Goal: Task Accomplishment & Management: Complete application form

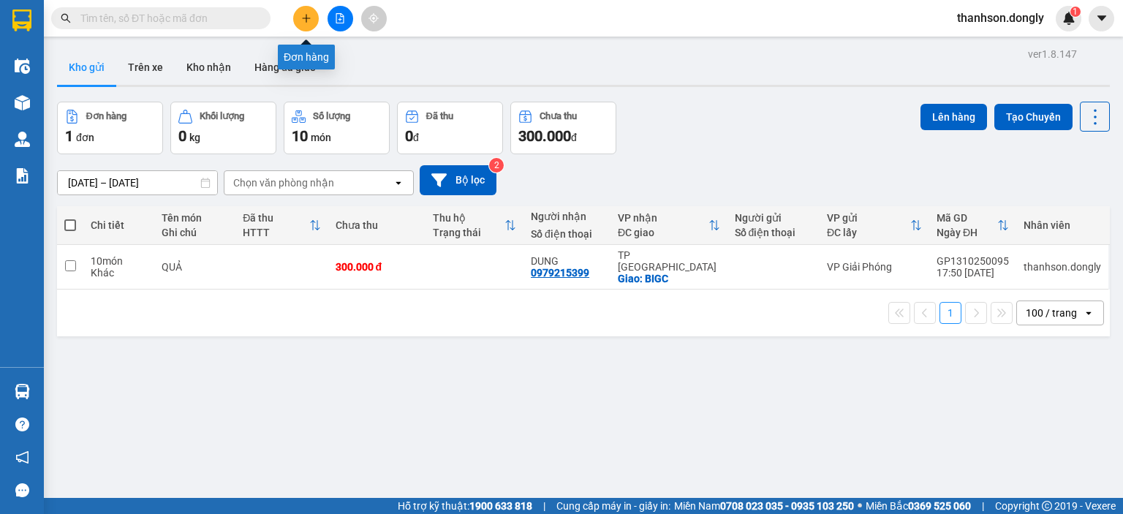
click at [302, 20] on icon "plus" at bounding box center [306, 18] width 10 height 10
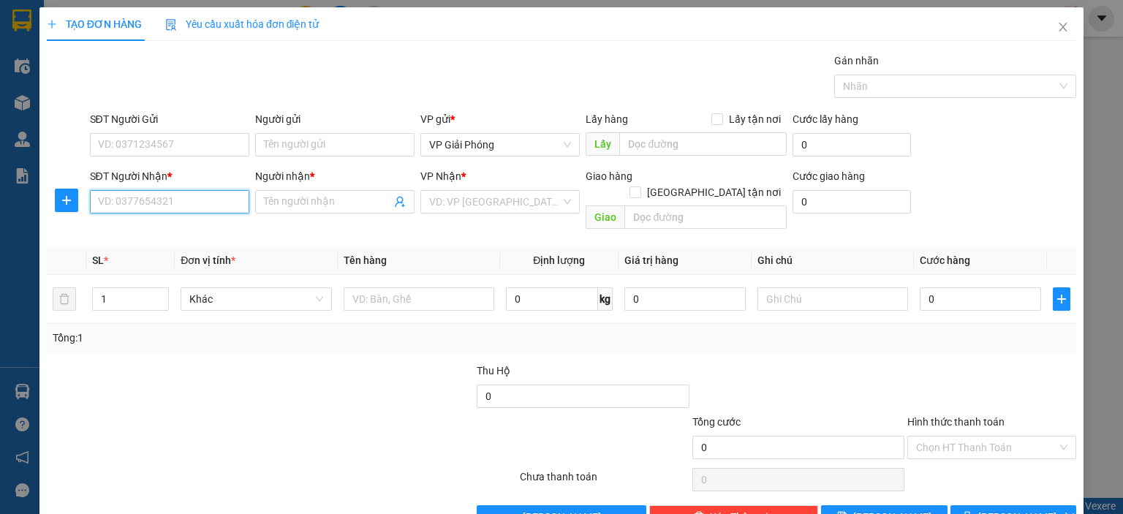
click at [186, 201] on input "SĐT Người Nhận *" at bounding box center [169, 201] width 159 height 23
click at [205, 235] on div "0966421482 - [PERSON_NAME]" at bounding box center [169, 230] width 144 height 16
type input "0966421482"
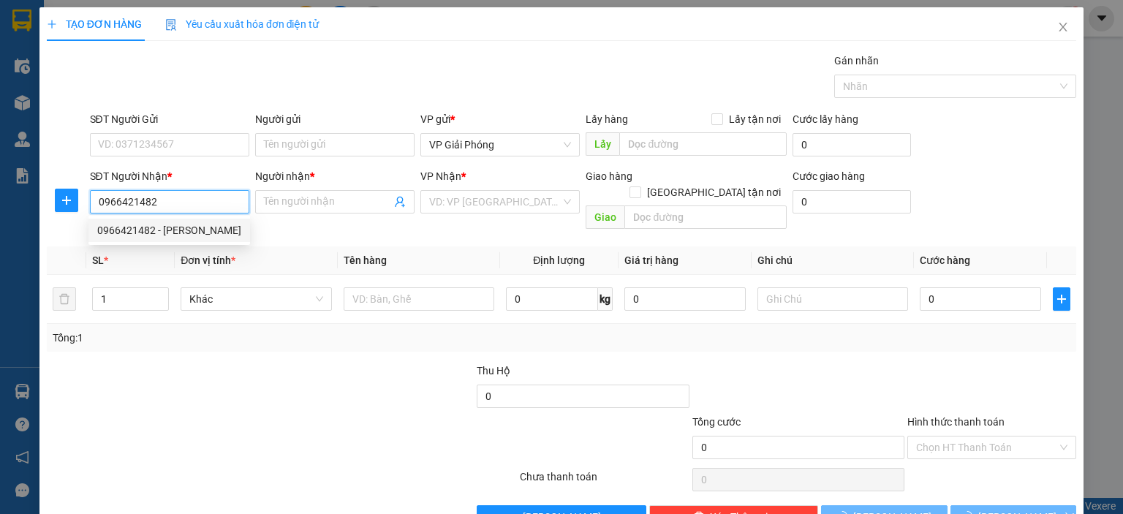
type input "CHINH HỒNG"
checkbox input "true"
type input "[PERSON_NAME]"
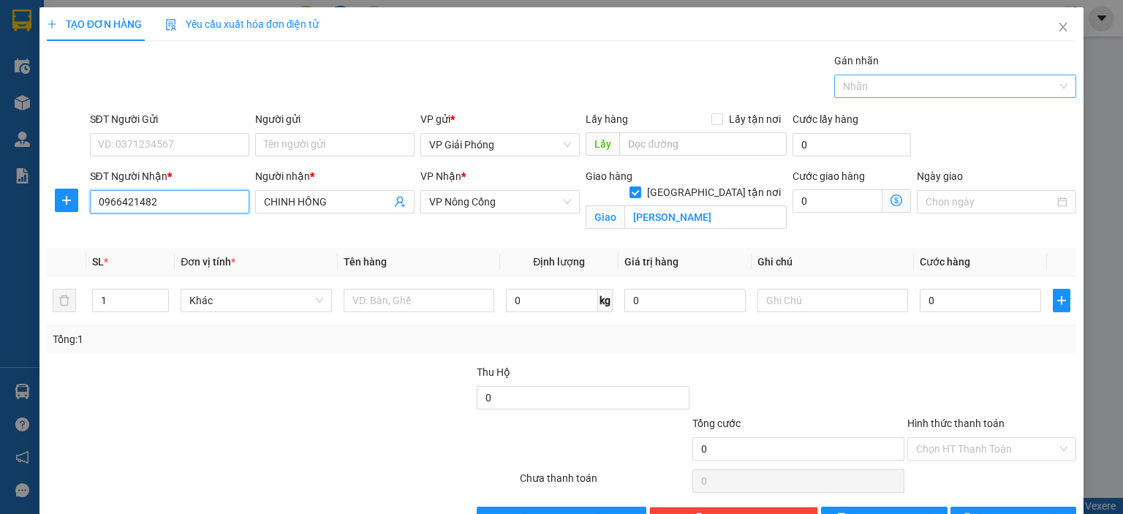
click at [1013, 91] on div at bounding box center [948, 86] width 220 height 18
type input "0966421482"
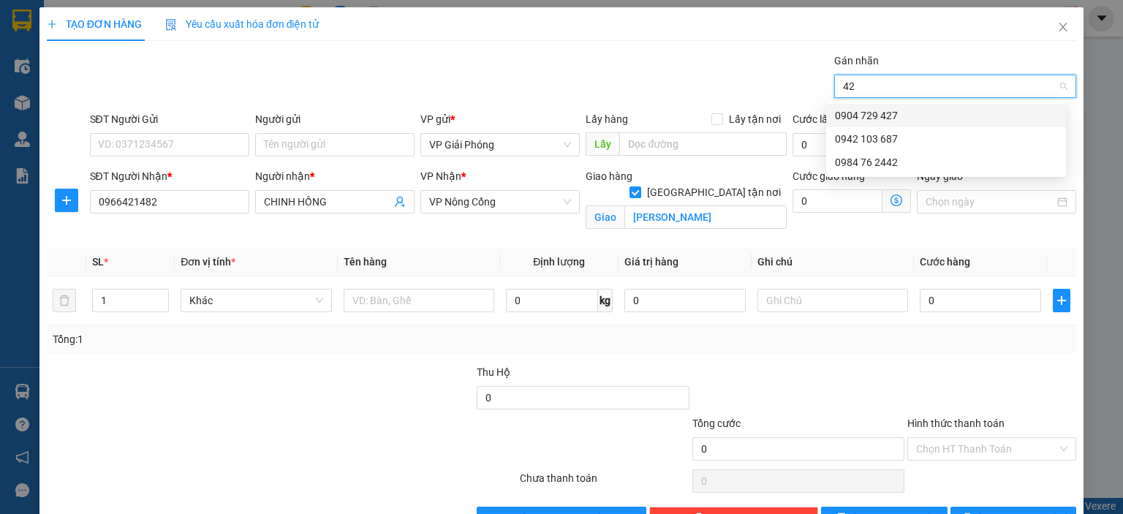
type input "427"
click at [1024, 118] on div "0904 729 427" at bounding box center [946, 115] width 222 height 16
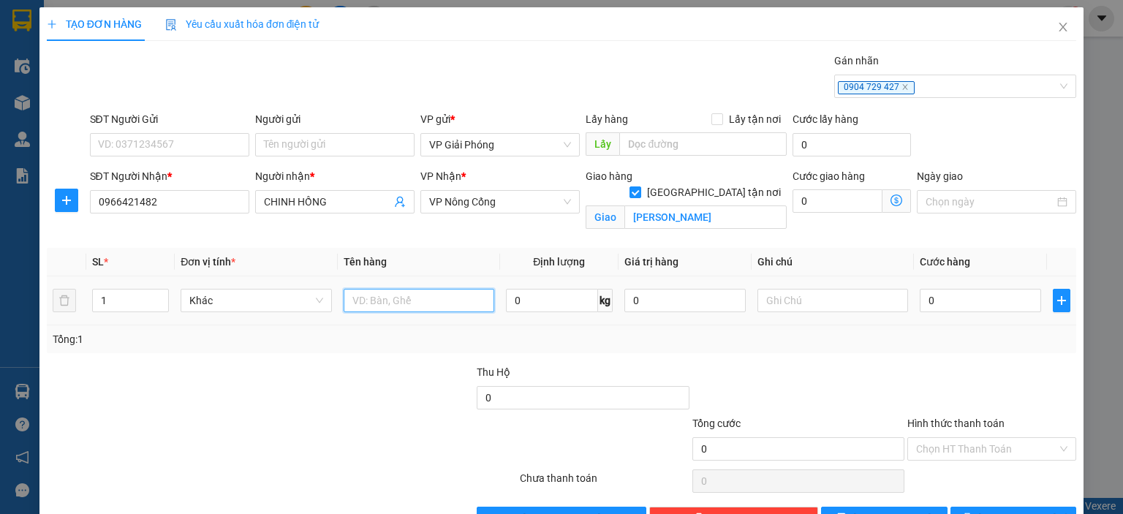
click at [395, 303] on input "text" at bounding box center [419, 300] width 151 height 23
type input "KIỆN"
click at [974, 301] on input "0" at bounding box center [980, 300] width 121 height 23
type input "4"
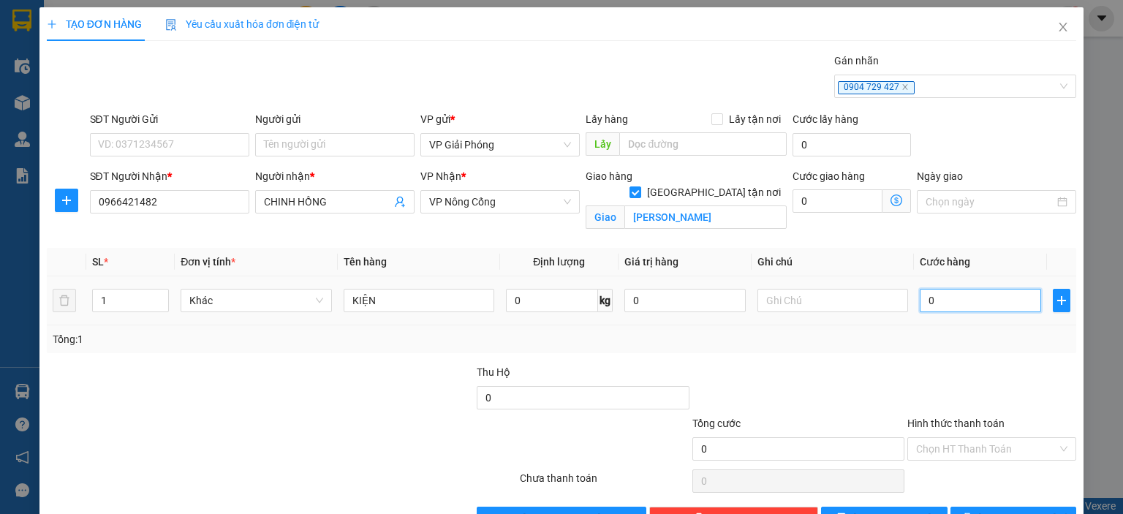
type input "4"
type input "40"
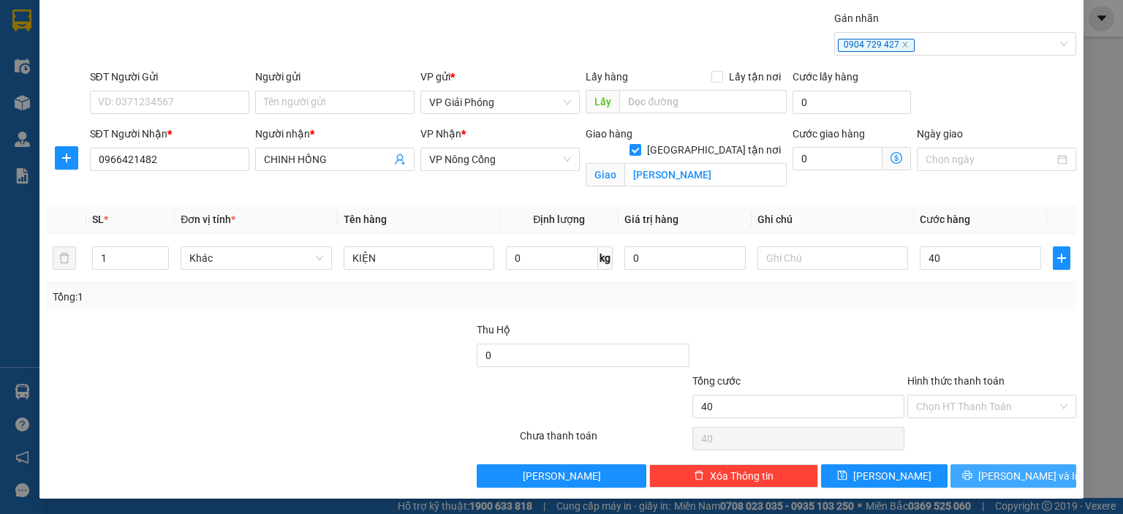
type input "40.000"
click at [996, 470] on span "[PERSON_NAME] và In" at bounding box center [1029, 476] width 102 height 16
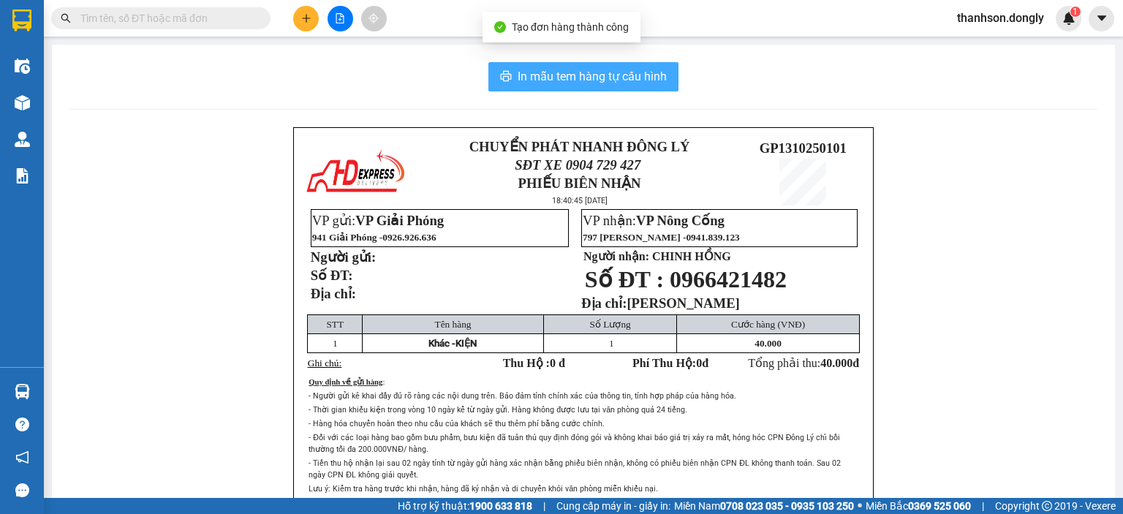
click at [509, 65] on button "In mẫu tem hàng tự cấu hình" at bounding box center [583, 76] width 190 height 29
